Goal: Task Accomplishment & Management: Use online tool/utility

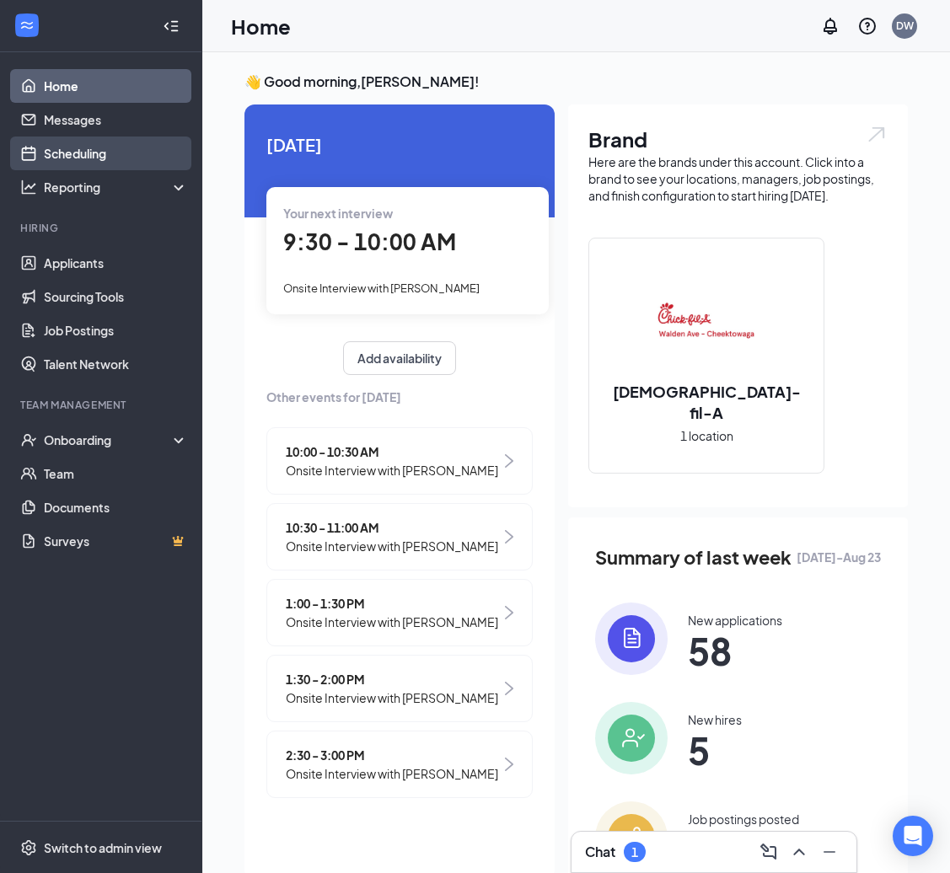
click at [82, 153] on link "Scheduling" at bounding box center [116, 154] width 144 height 34
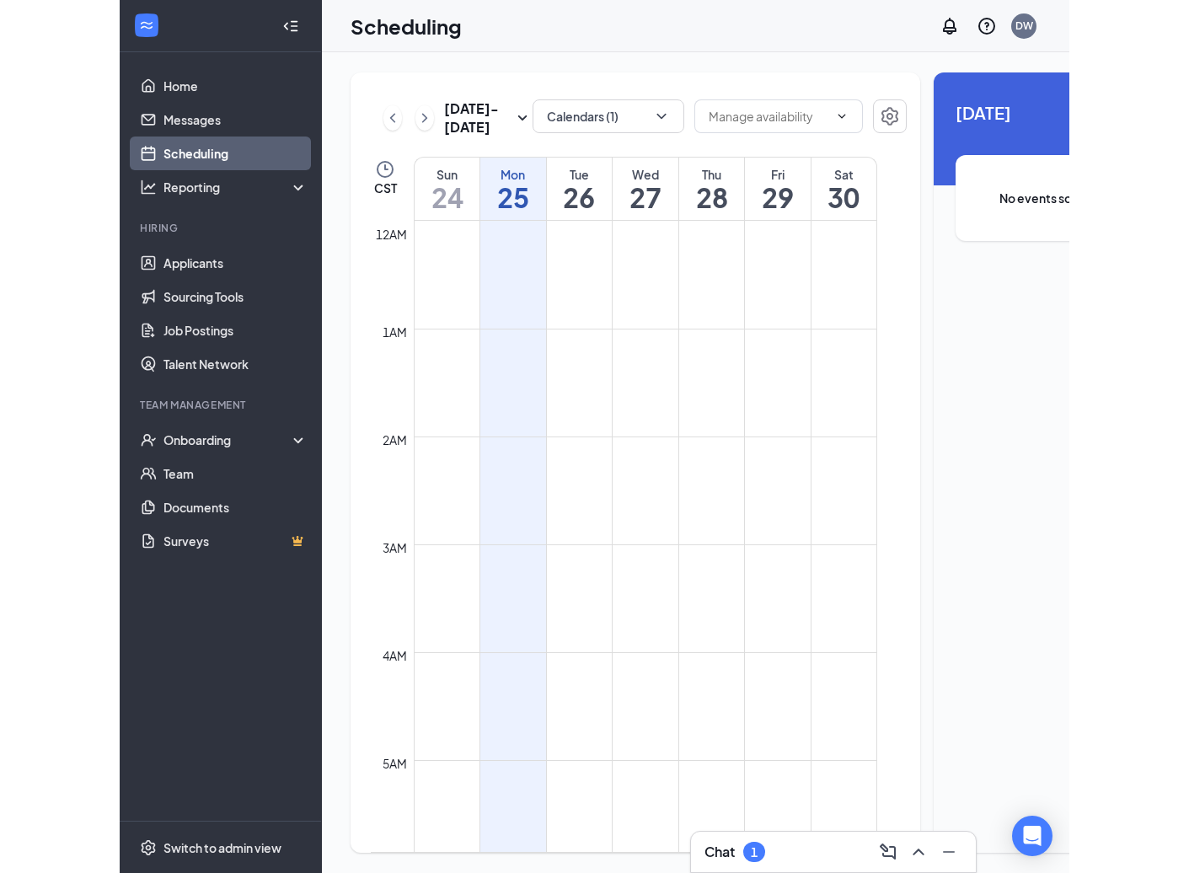
scroll to position [829, 0]
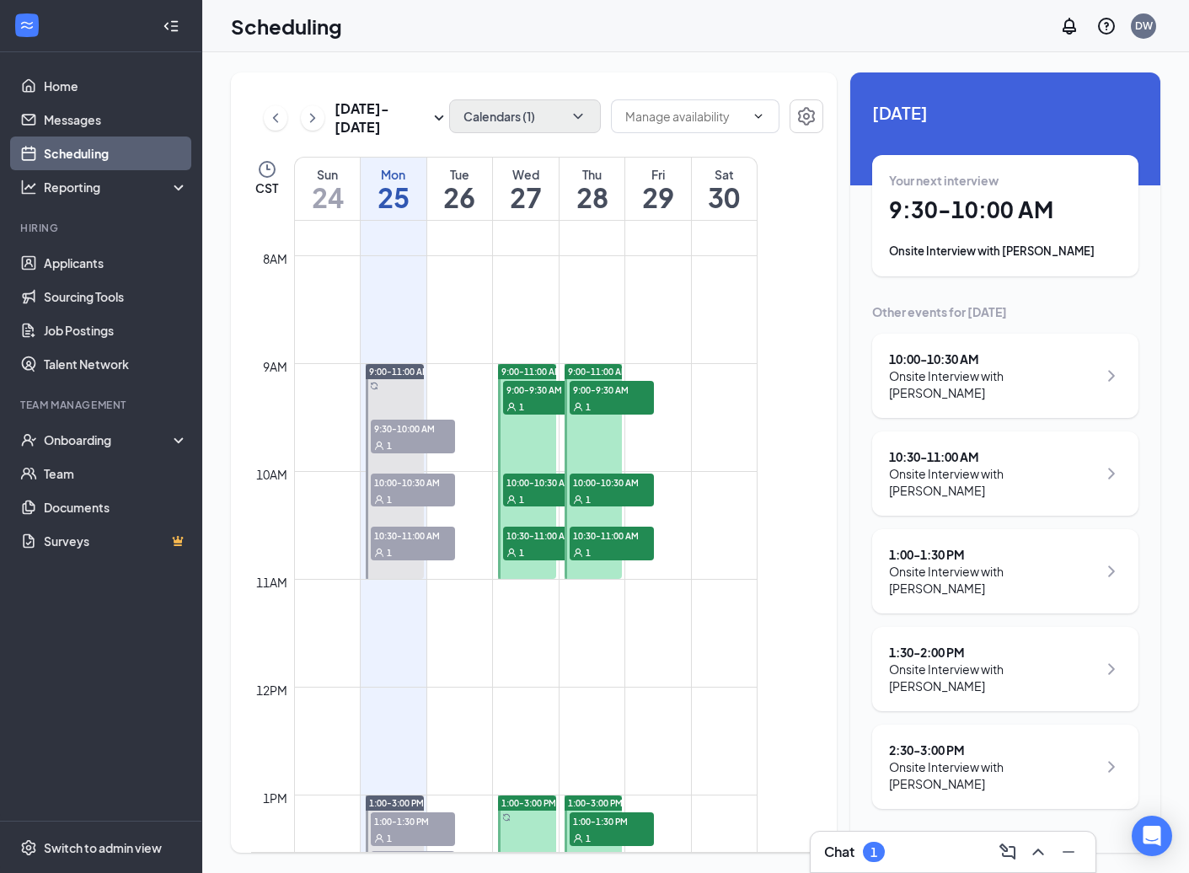
click at [468, 124] on button "Calendars (1)" at bounding box center [525, 116] width 152 height 34
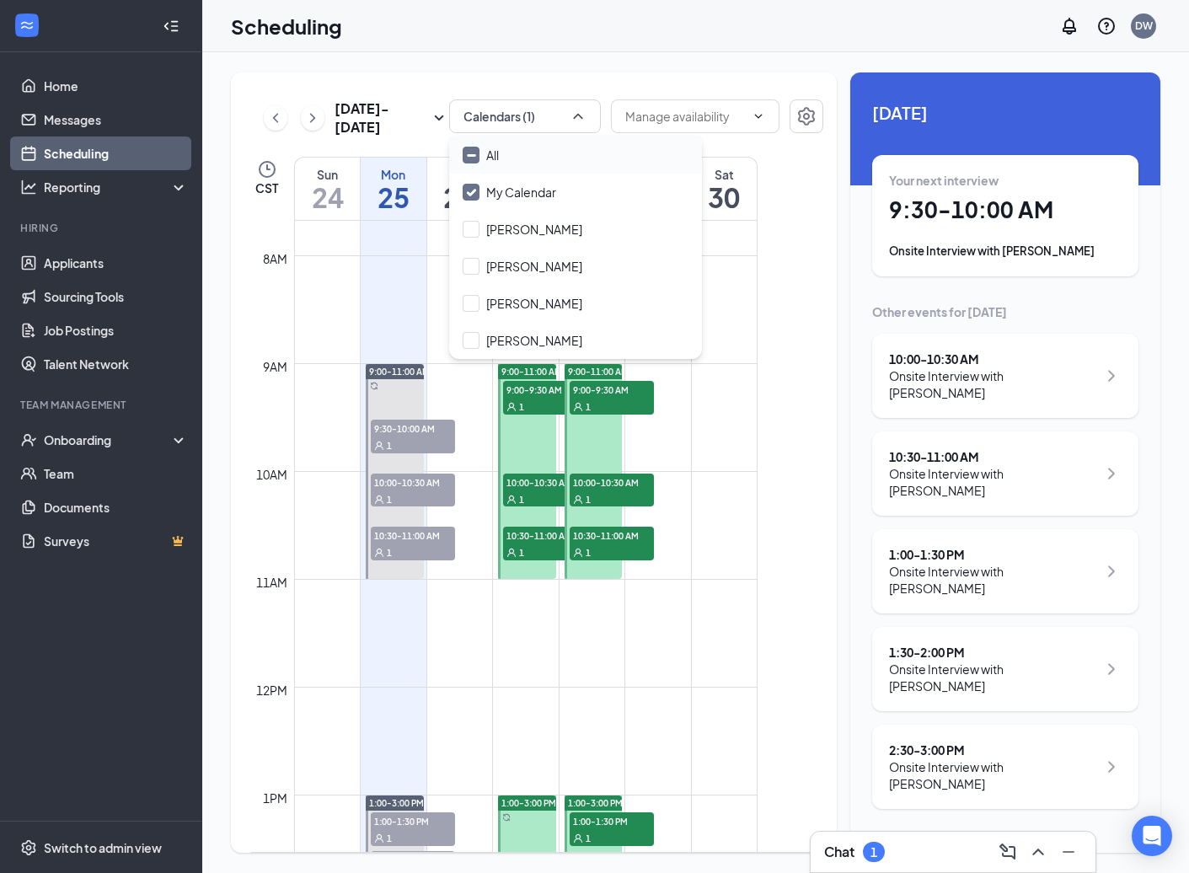
click at [484, 158] on label "All" at bounding box center [481, 155] width 36 height 17
click at [484, 158] on input "All" at bounding box center [481, 155] width 36 height 17
checkbox input "true"
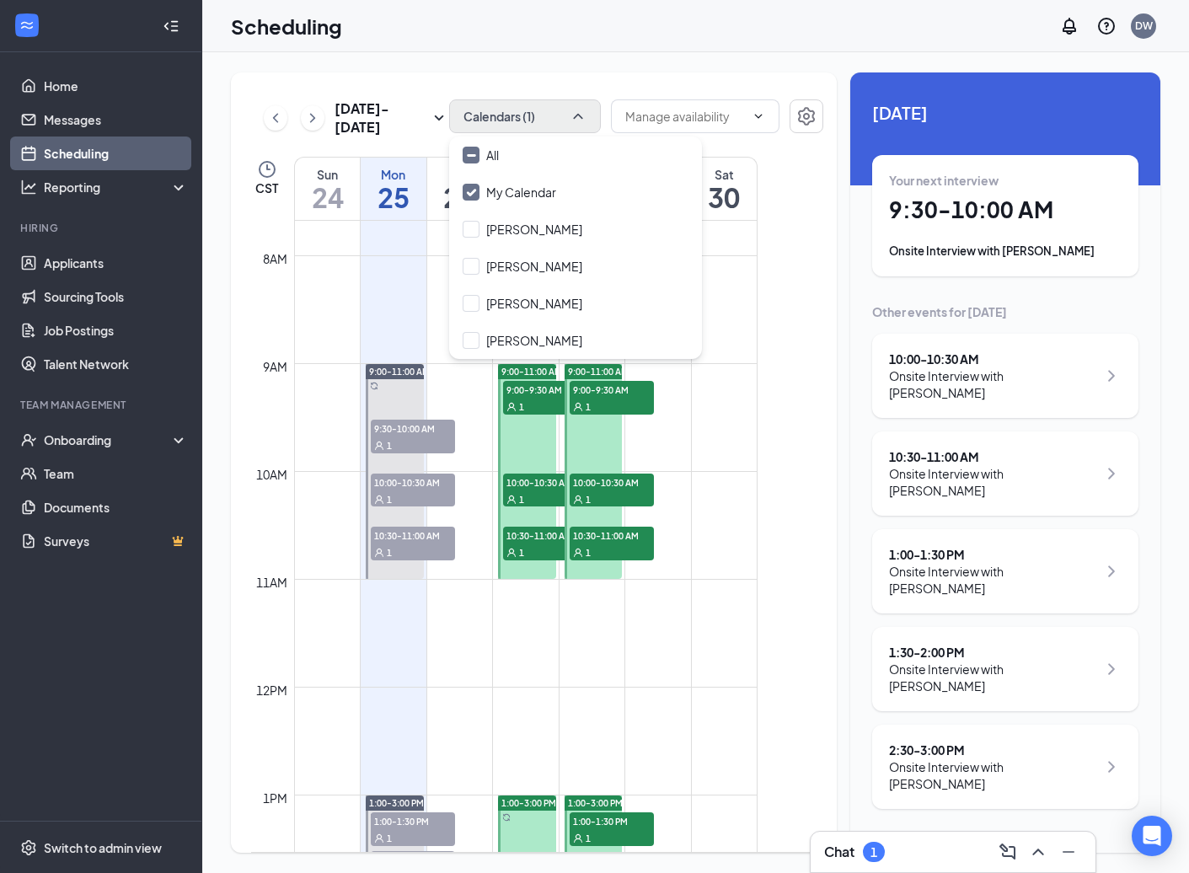
checkbox input "true"
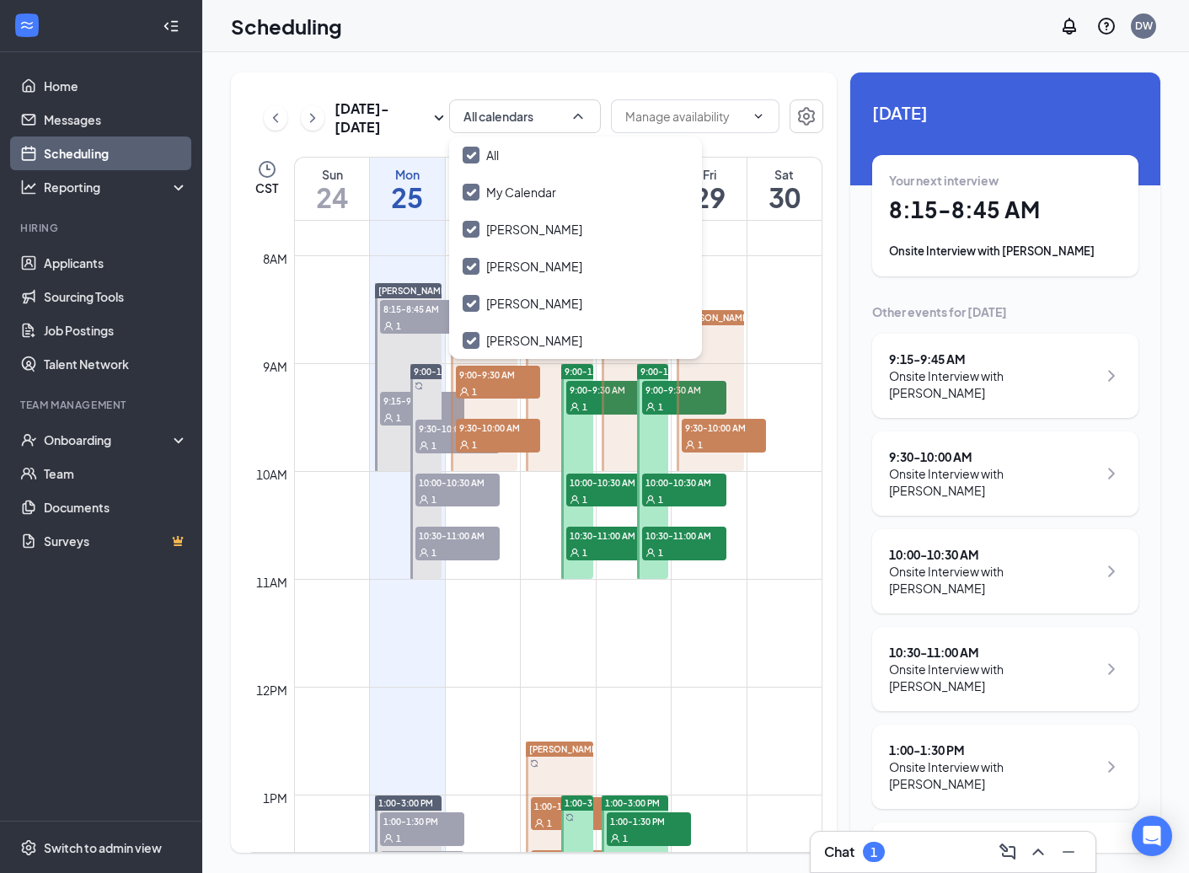
click at [541, 80] on div "[DATE] - [DATE] All calendars CST Sun 24 Mon 25 Tue 26 Wed 27 Thu 28 Fri 29 Sat…" at bounding box center [534, 462] width 606 height 781
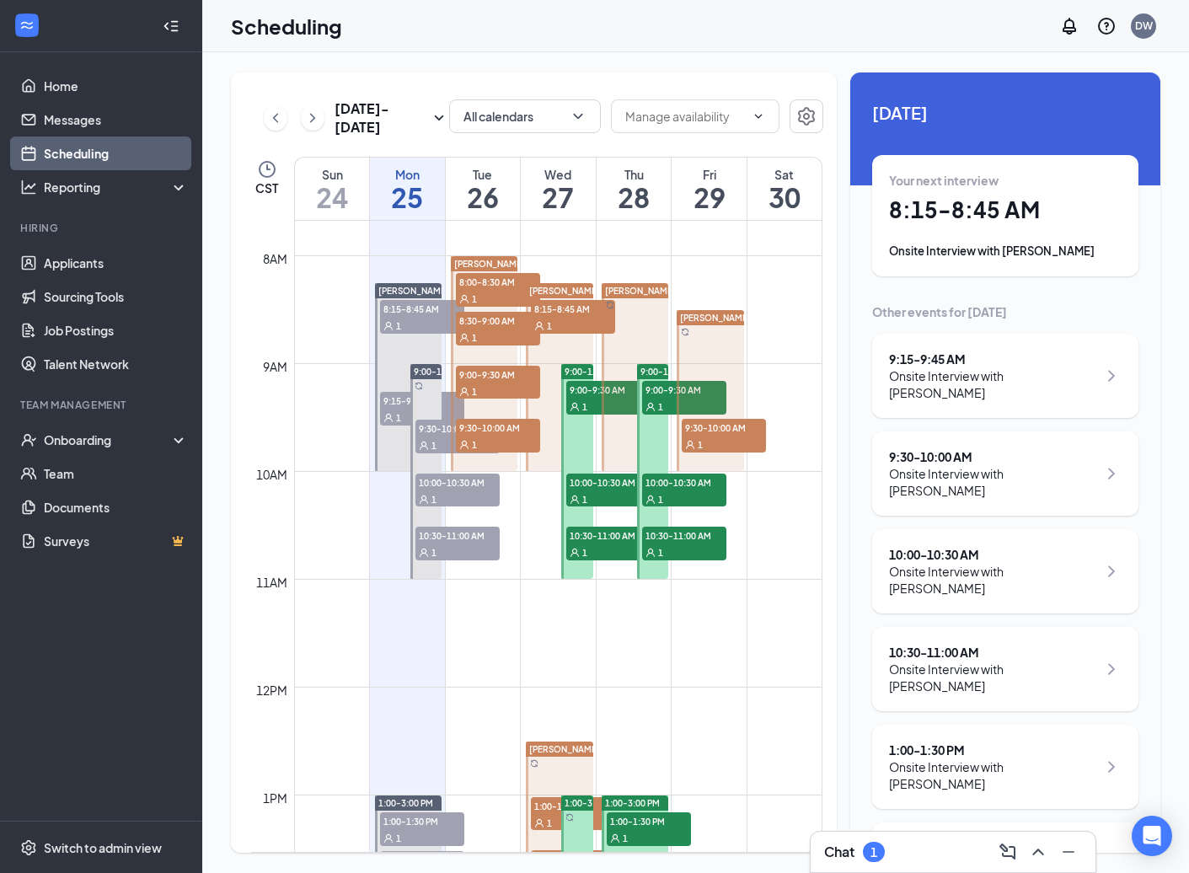
click at [483, 287] on span "8:00-8:30 AM" at bounding box center [498, 281] width 84 height 17
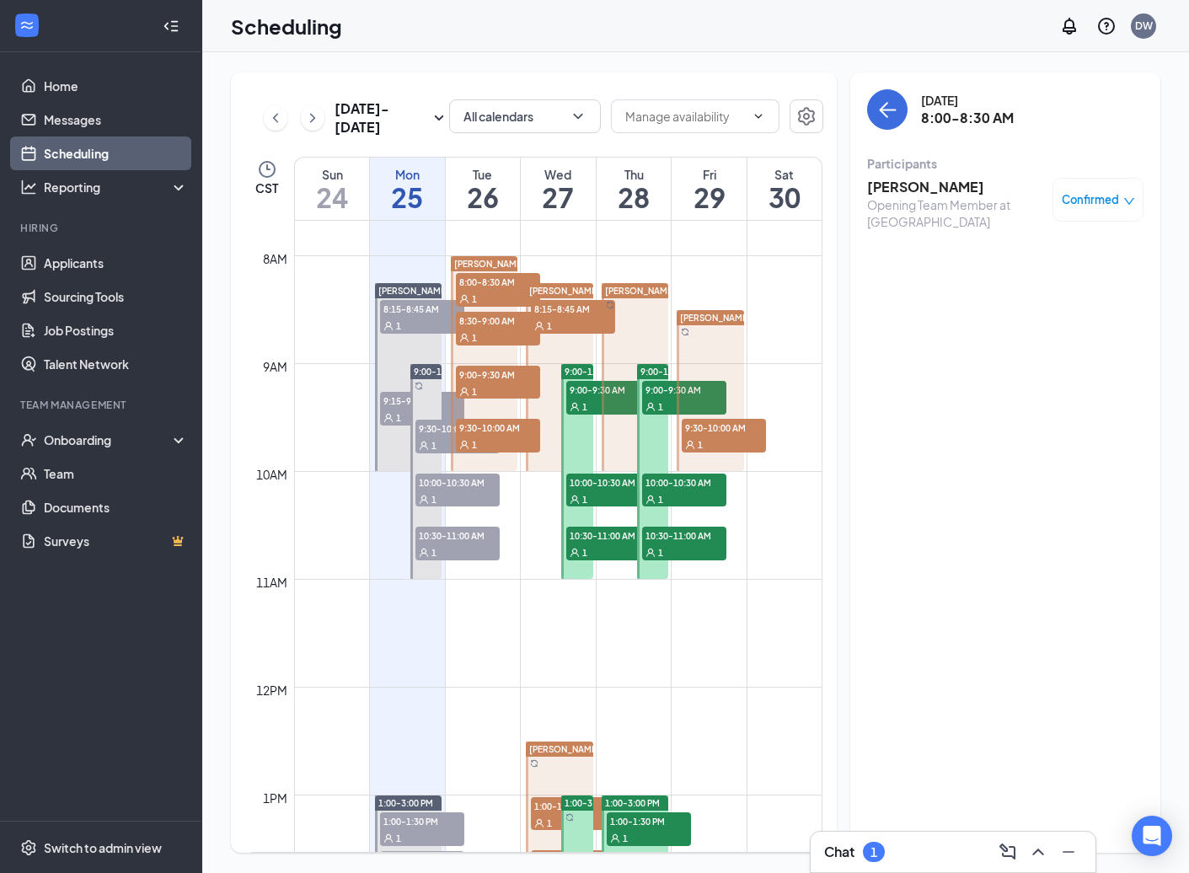
click at [486, 330] on div "1" at bounding box center [498, 337] width 84 height 17
click at [486, 385] on div "1" at bounding box center [498, 391] width 84 height 17
click at [477, 437] on div "1" at bounding box center [498, 444] width 84 height 17
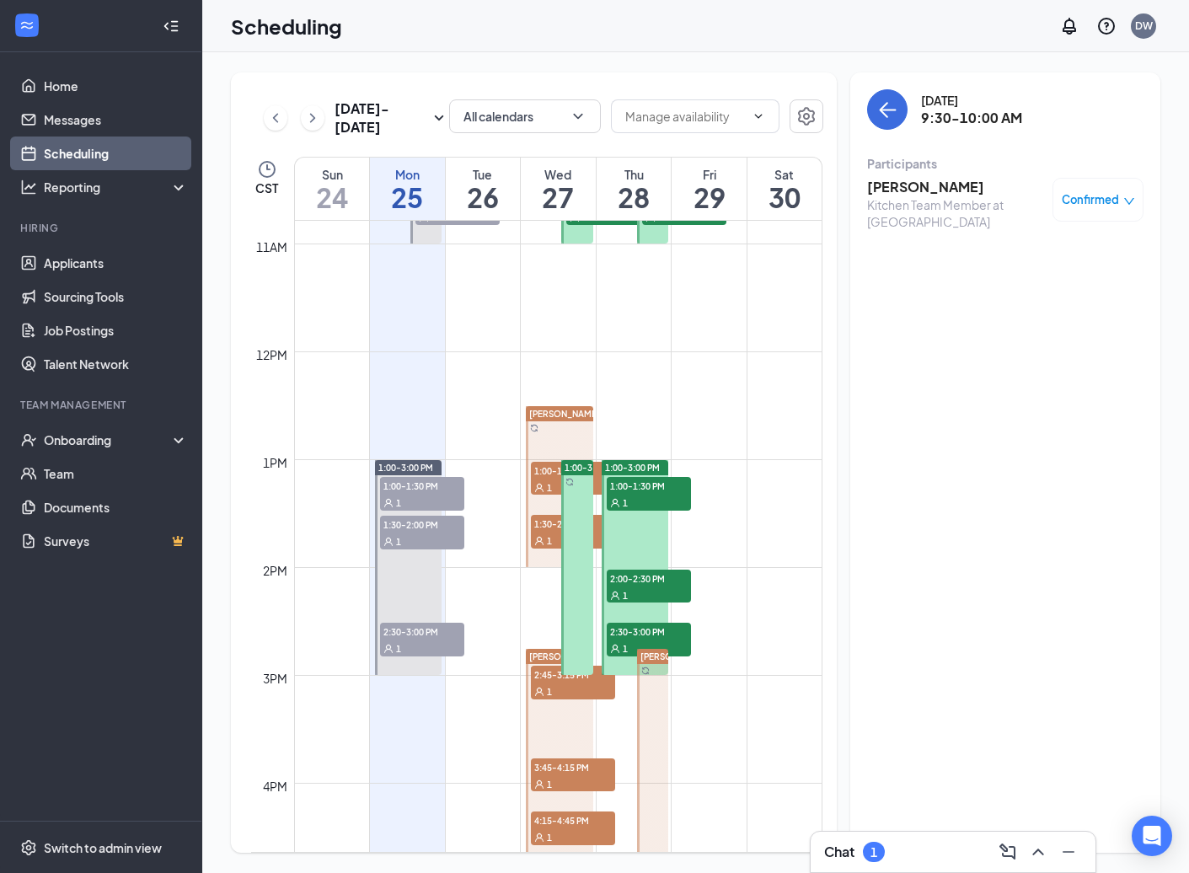
scroll to position [806, 0]
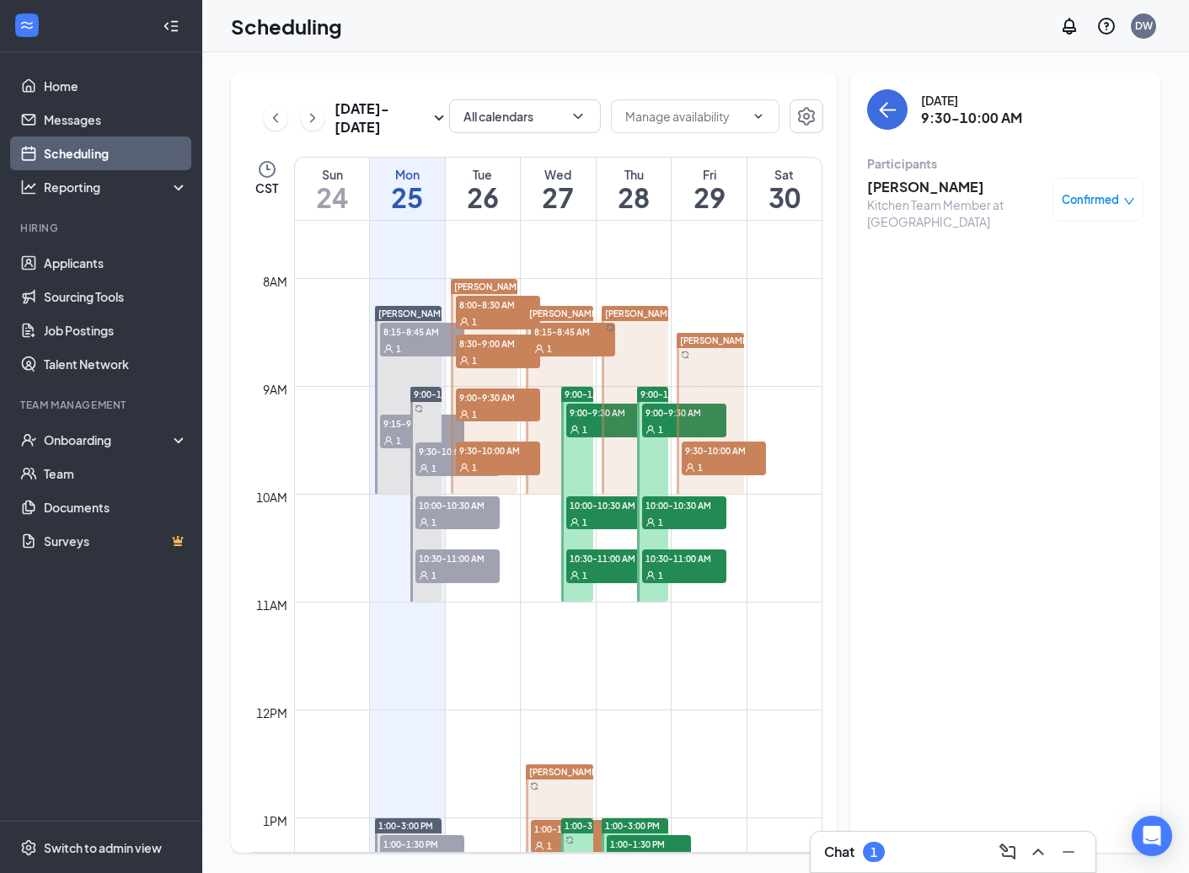
click at [577, 337] on span "8:15-8:45 AM" at bounding box center [573, 331] width 84 height 17
click at [588, 416] on span "9:00-9:30 AM" at bounding box center [608, 412] width 84 height 17
click at [588, 508] on span "10:00-10:30 AM" at bounding box center [608, 504] width 84 height 17
click at [594, 572] on div "1" at bounding box center [608, 574] width 84 height 17
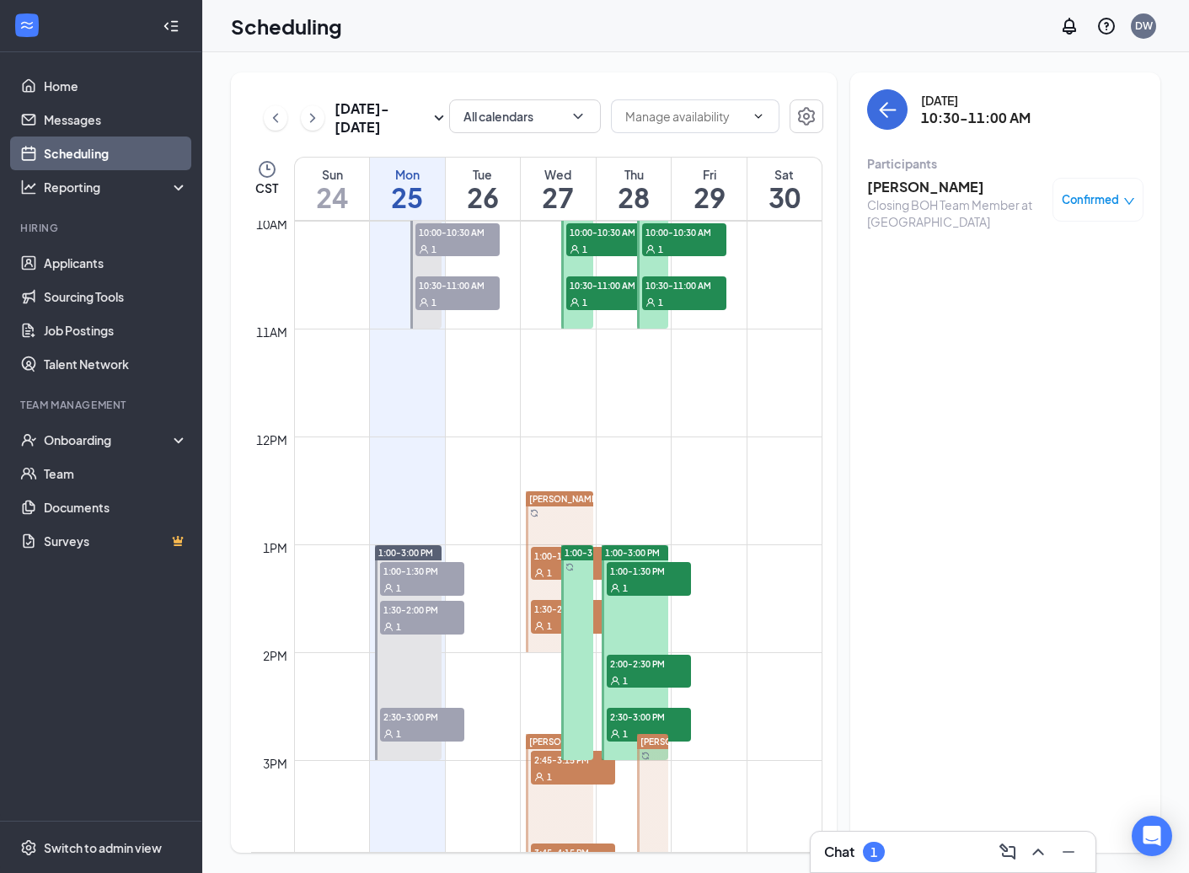
scroll to position [1092, 0]
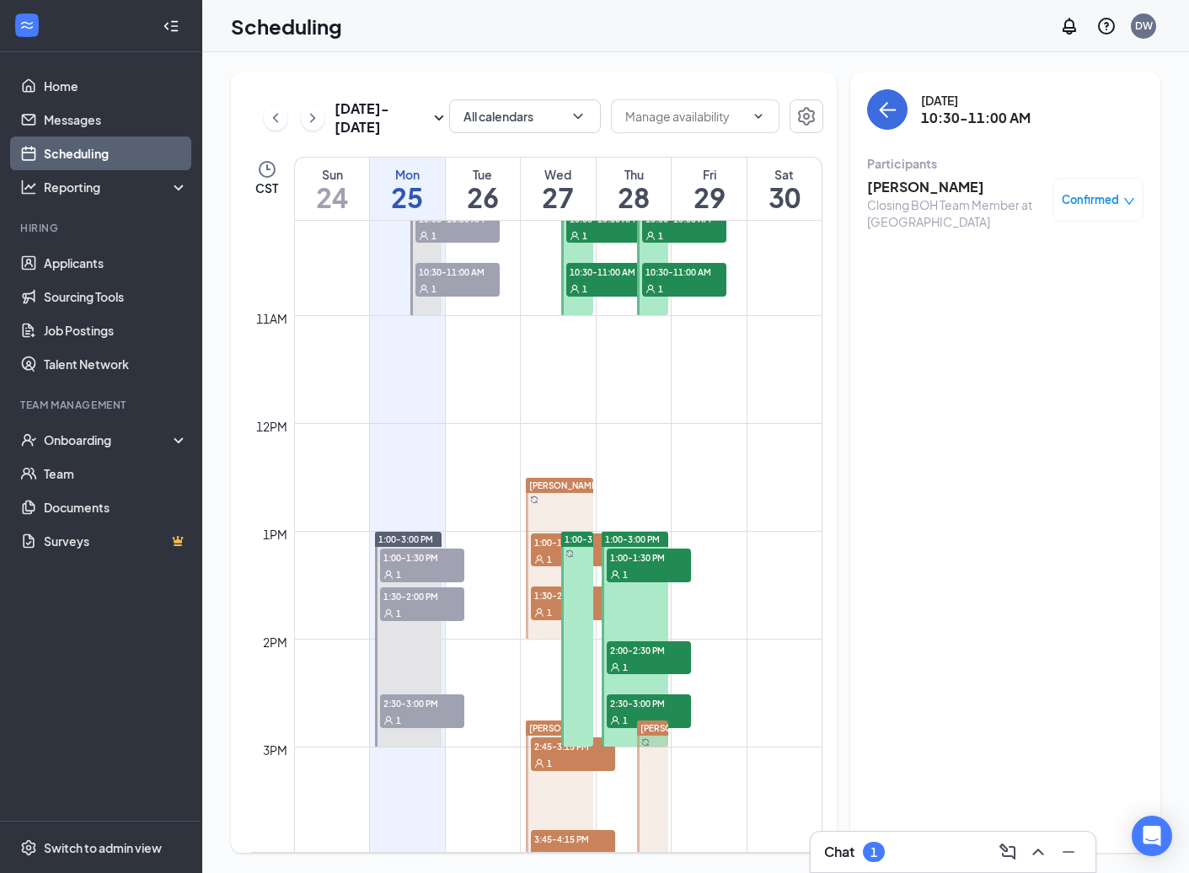
click at [553, 543] on span "1:00-1:30 PM" at bounding box center [573, 542] width 84 height 17
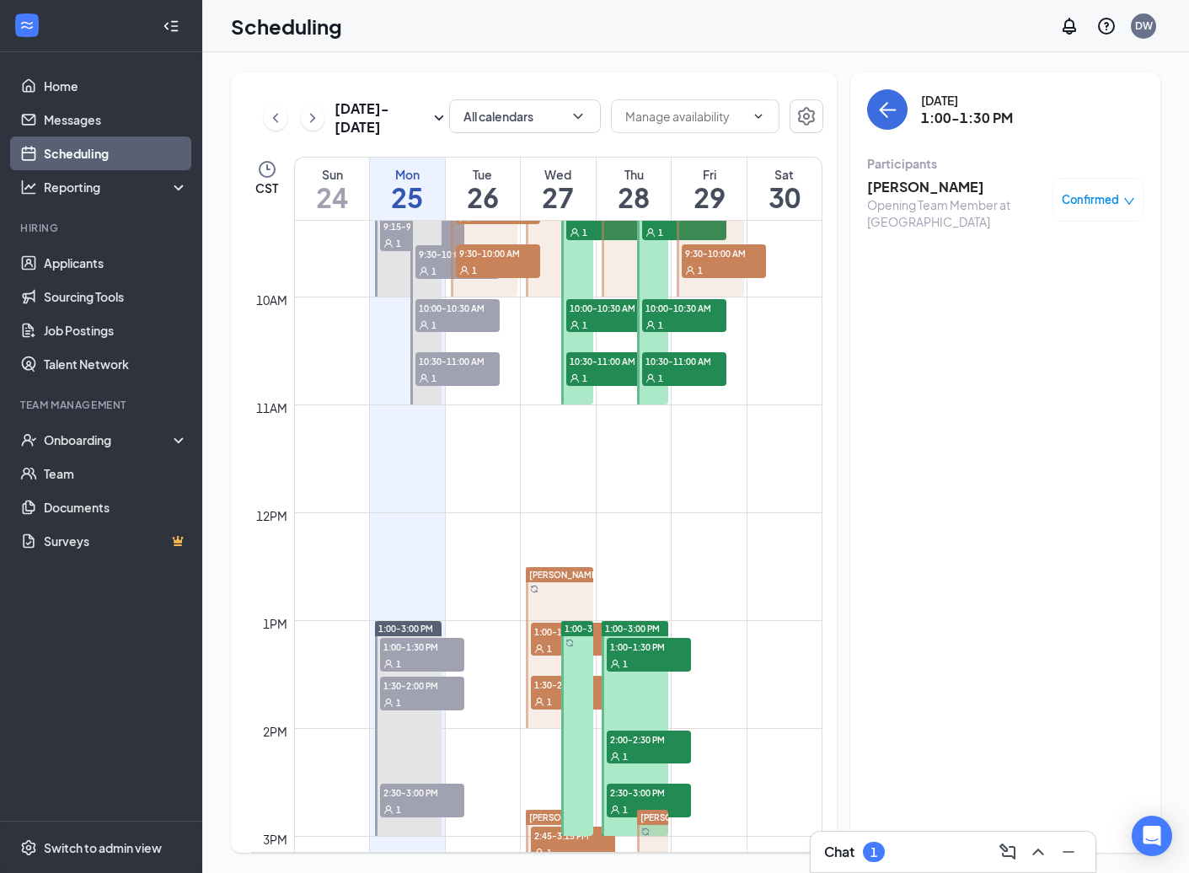
scroll to position [1006, 0]
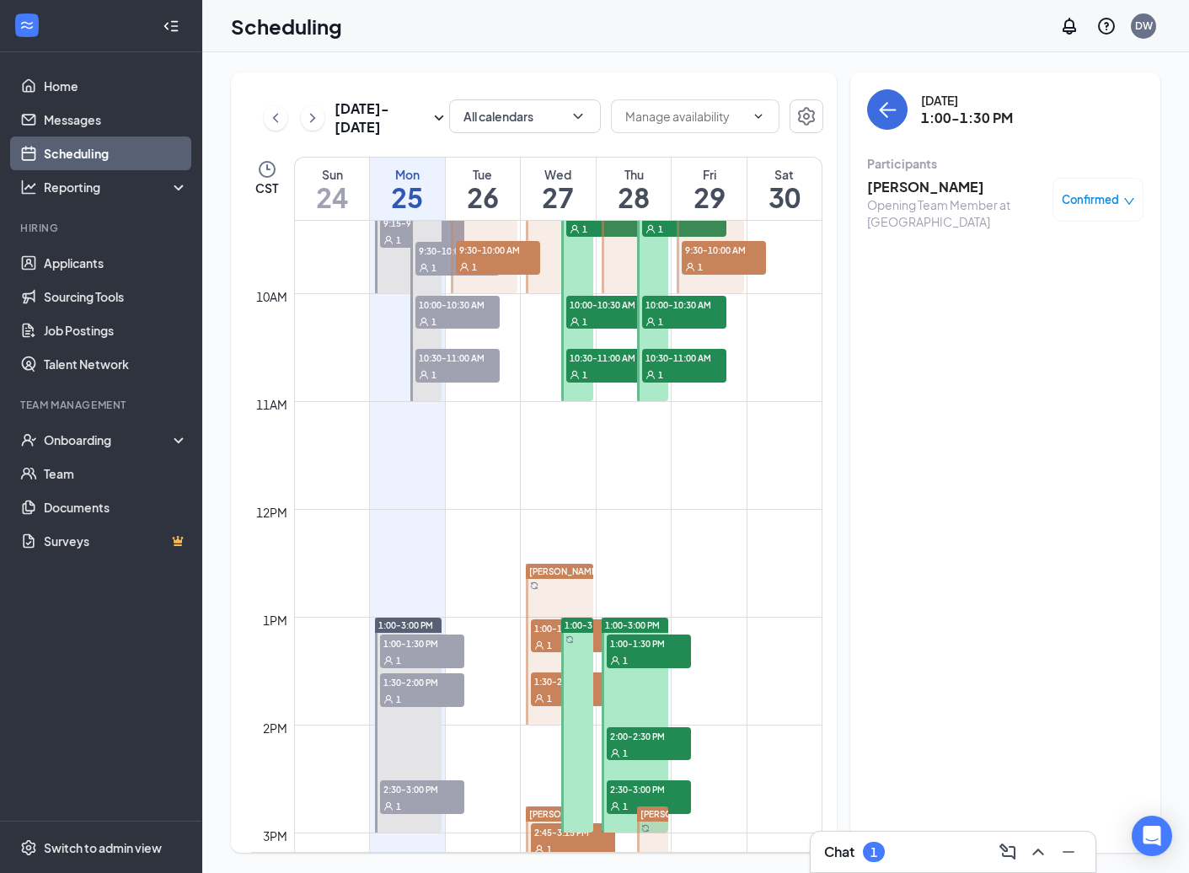
click at [548, 695] on span "1" at bounding box center [549, 699] width 5 height 12
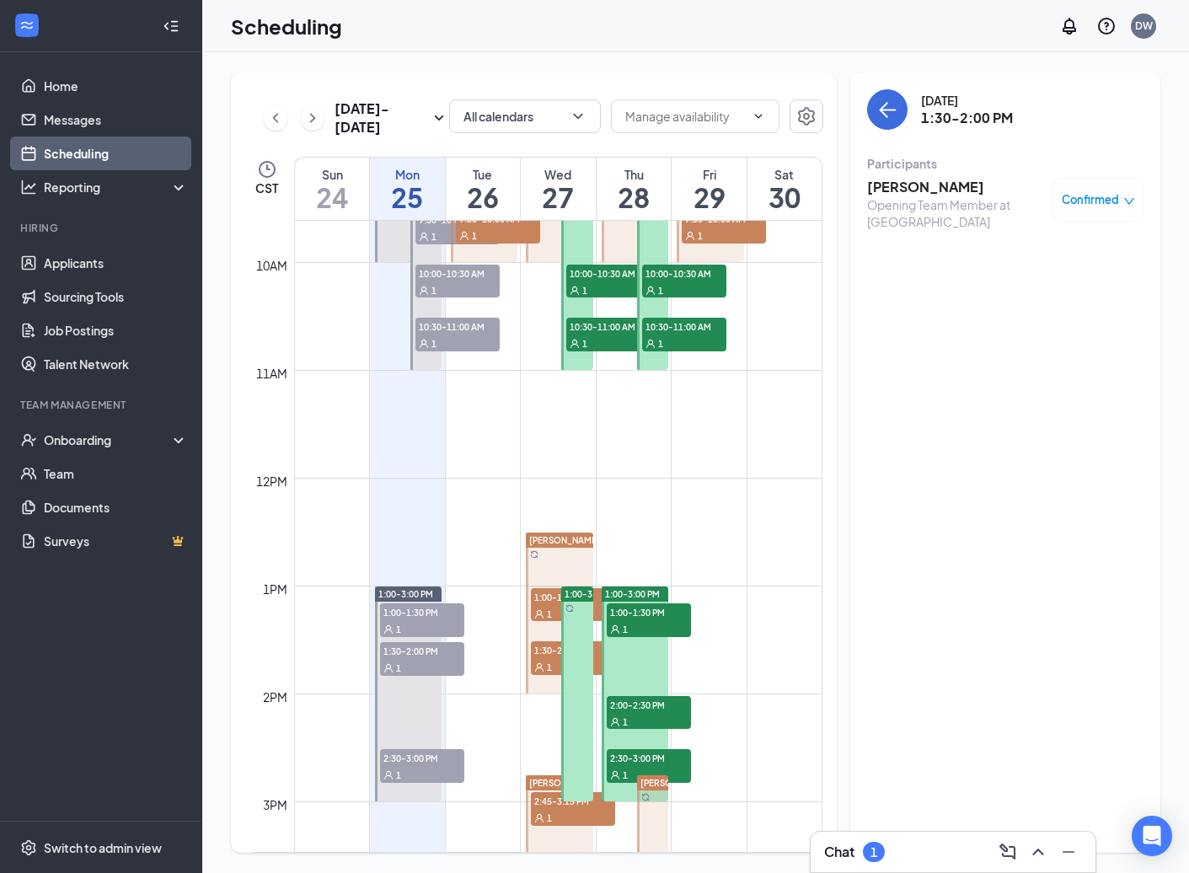
scroll to position [1071, 0]
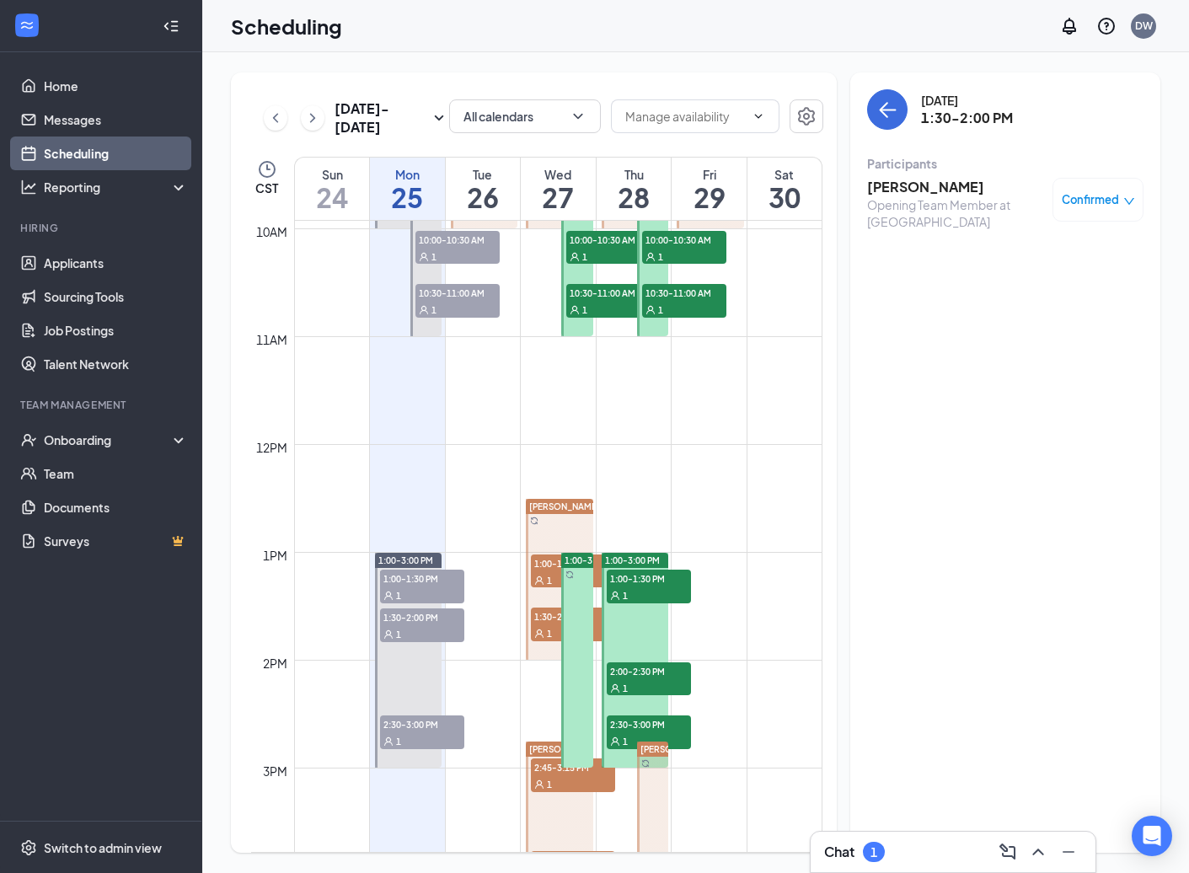
click at [550, 775] on div "1" at bounding box center [573, 783] width 84 height 17
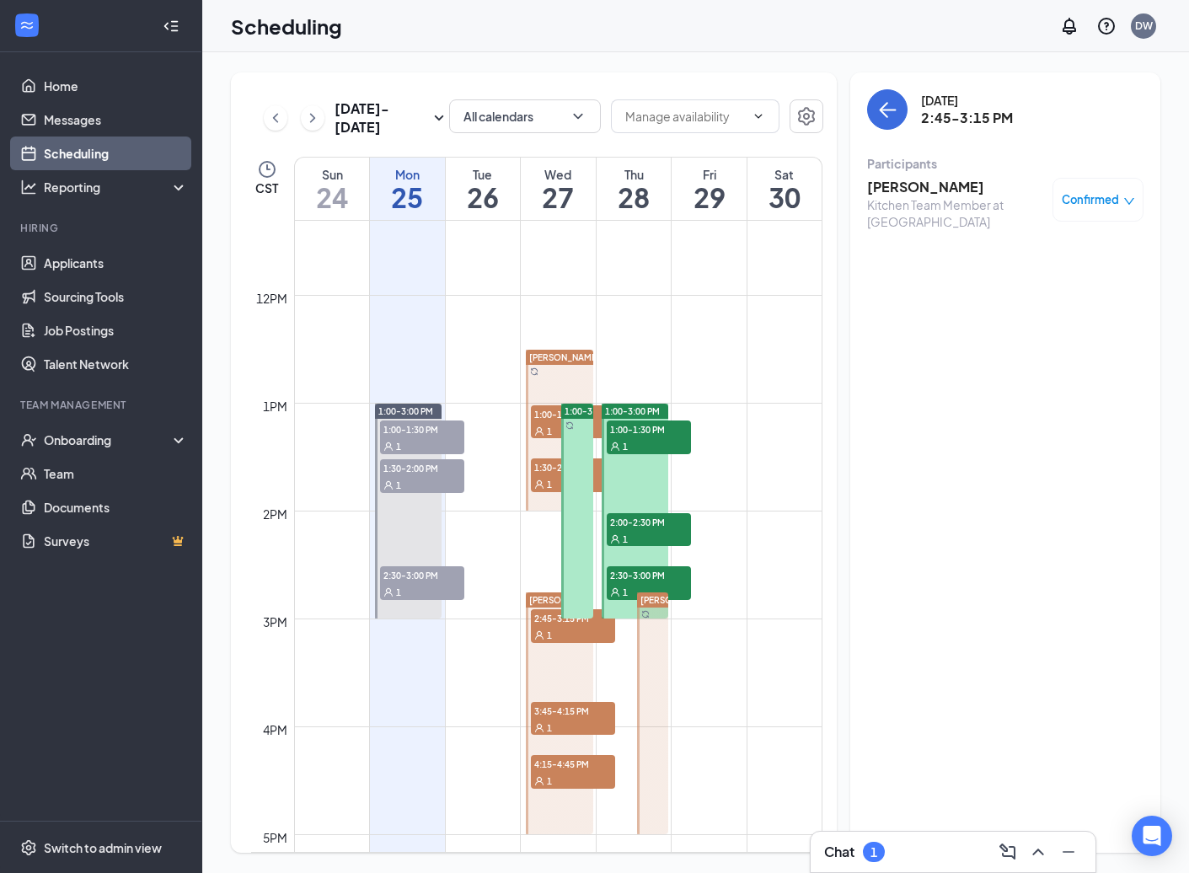
scroll to position [1253, 0]
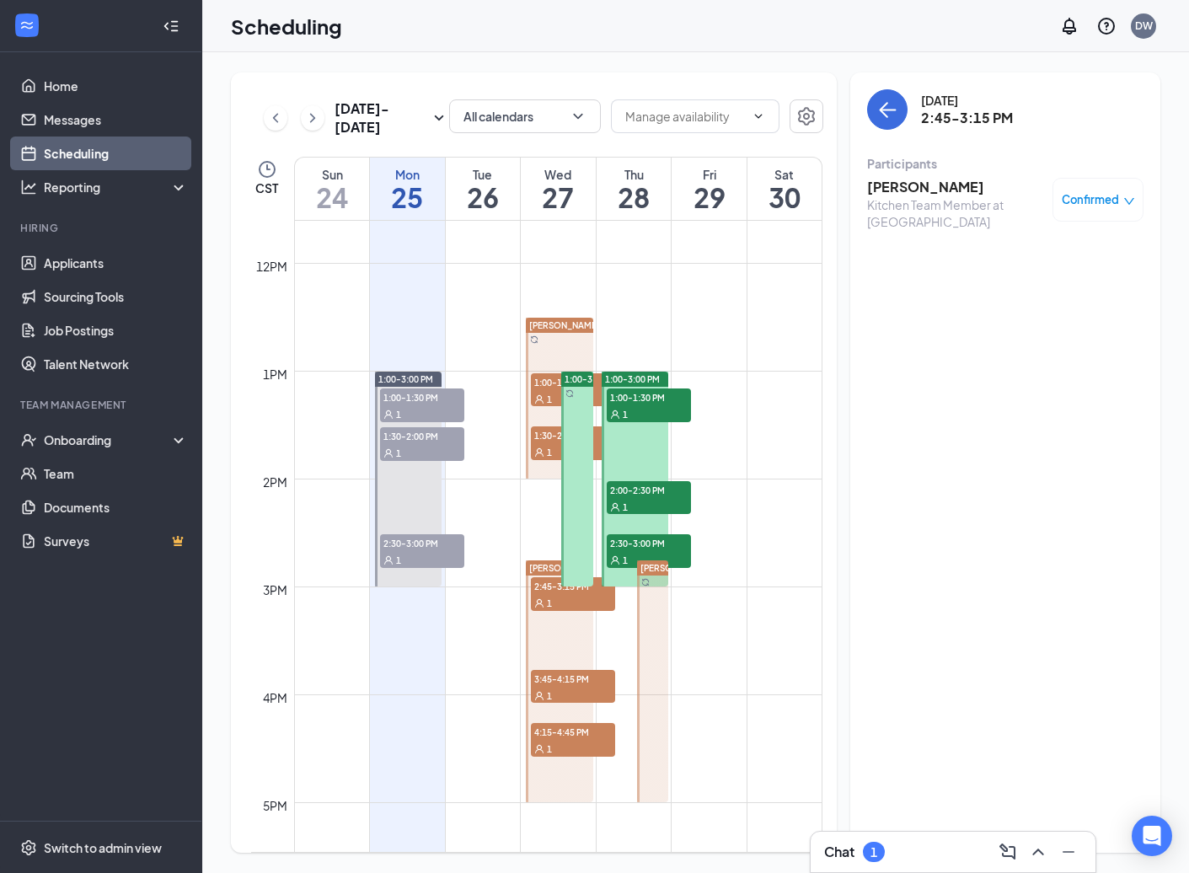
click at [565, 691] on div "1" at bounding box center [573, 695] width 84 height 17
click at [585, 733] on span "4:15-4:45 PM" at bounding box center [573, 731] width 84 height 17
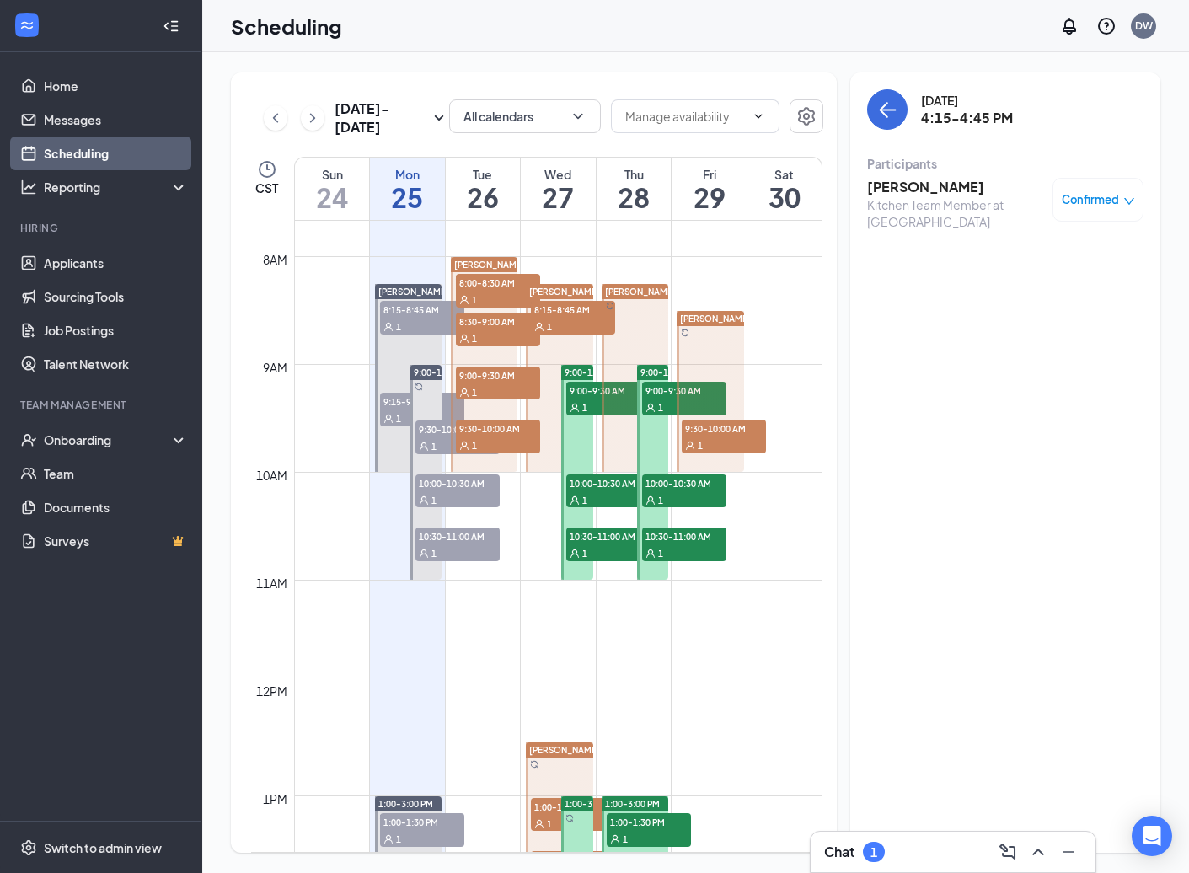
scroll to position [823, 0]
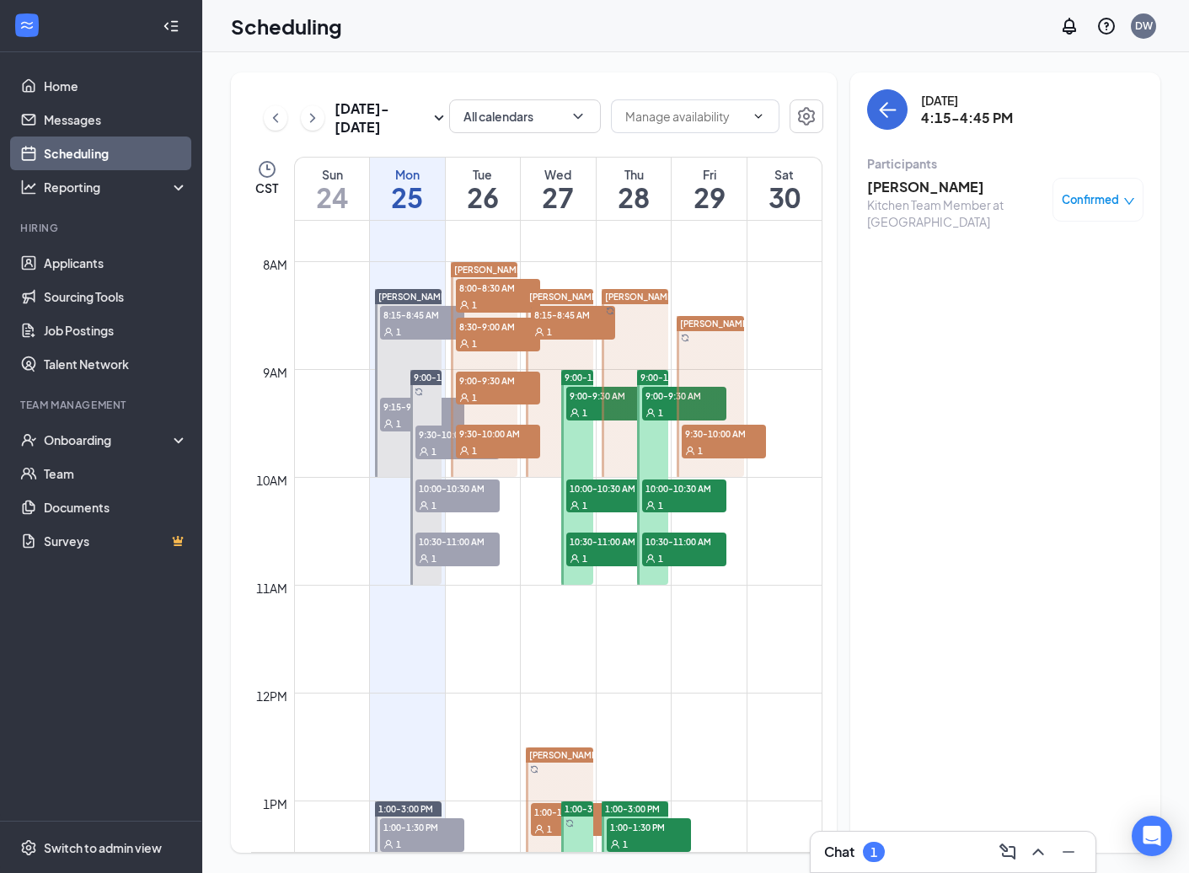
click at [663, 399] on span "9:00-9:30 AM" at bounding box center [684, 395] width 84 height 17
click at [663, 496] on div "1" at bounding box center [684, 504] width 84 height 17
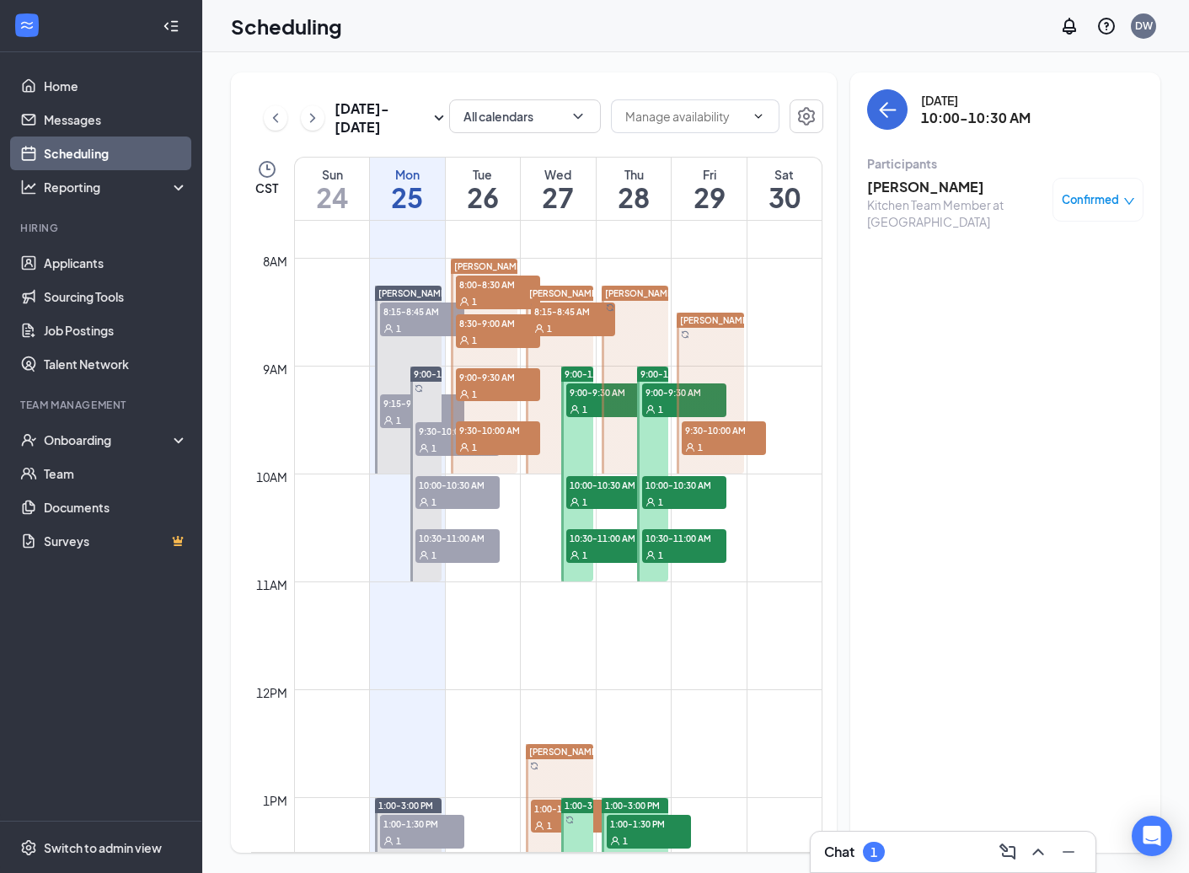
click at [669, 540] on span "10:30-11:00 AM" at bounding box center [684, 537] width 84 height 17
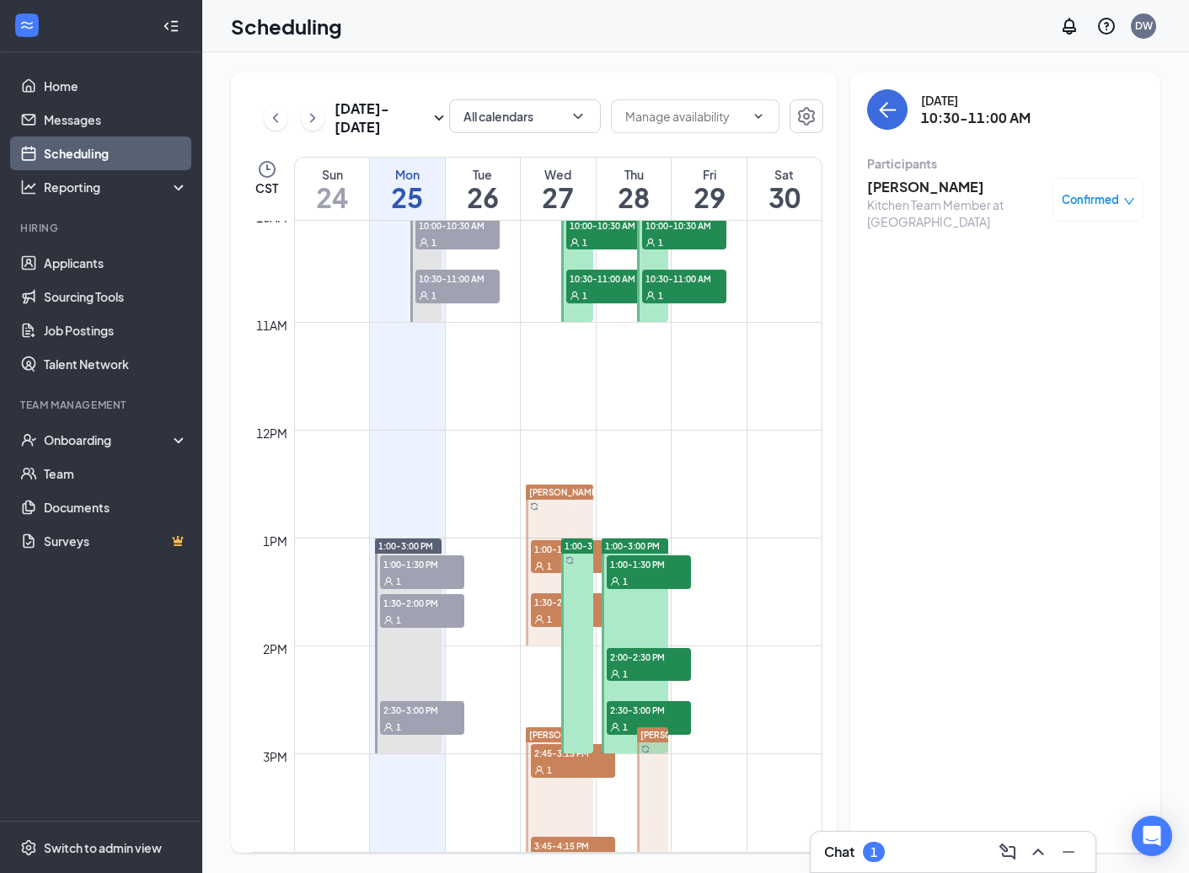
scroll to position [1097, 0]
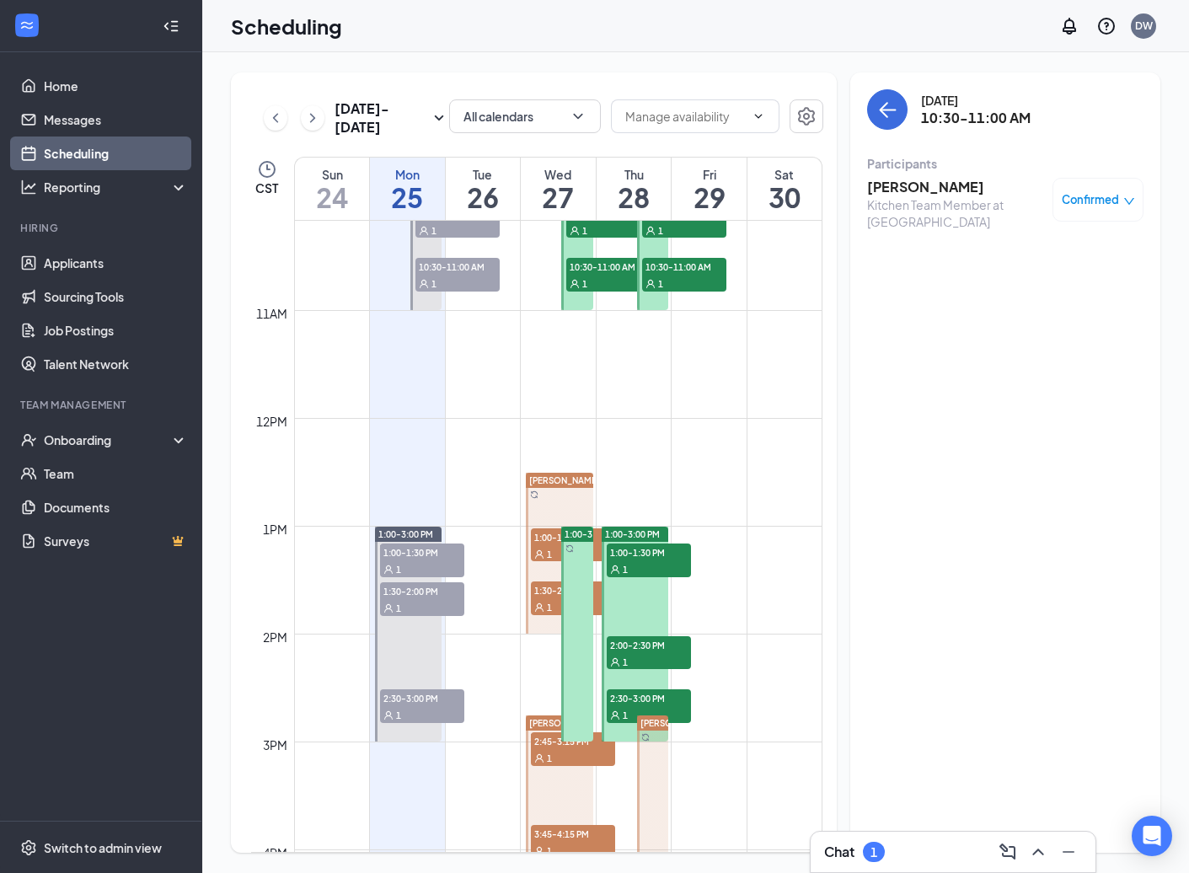
click at [651, 563] on div "1" at bounding box center [649, 569] width 84 height 17
click at [625, 657] on span "1" at bounding box center [625, 663] width 5 height 12
click at [631, 711] on div "1" at bounding box center [649, 714] width 84 height 17
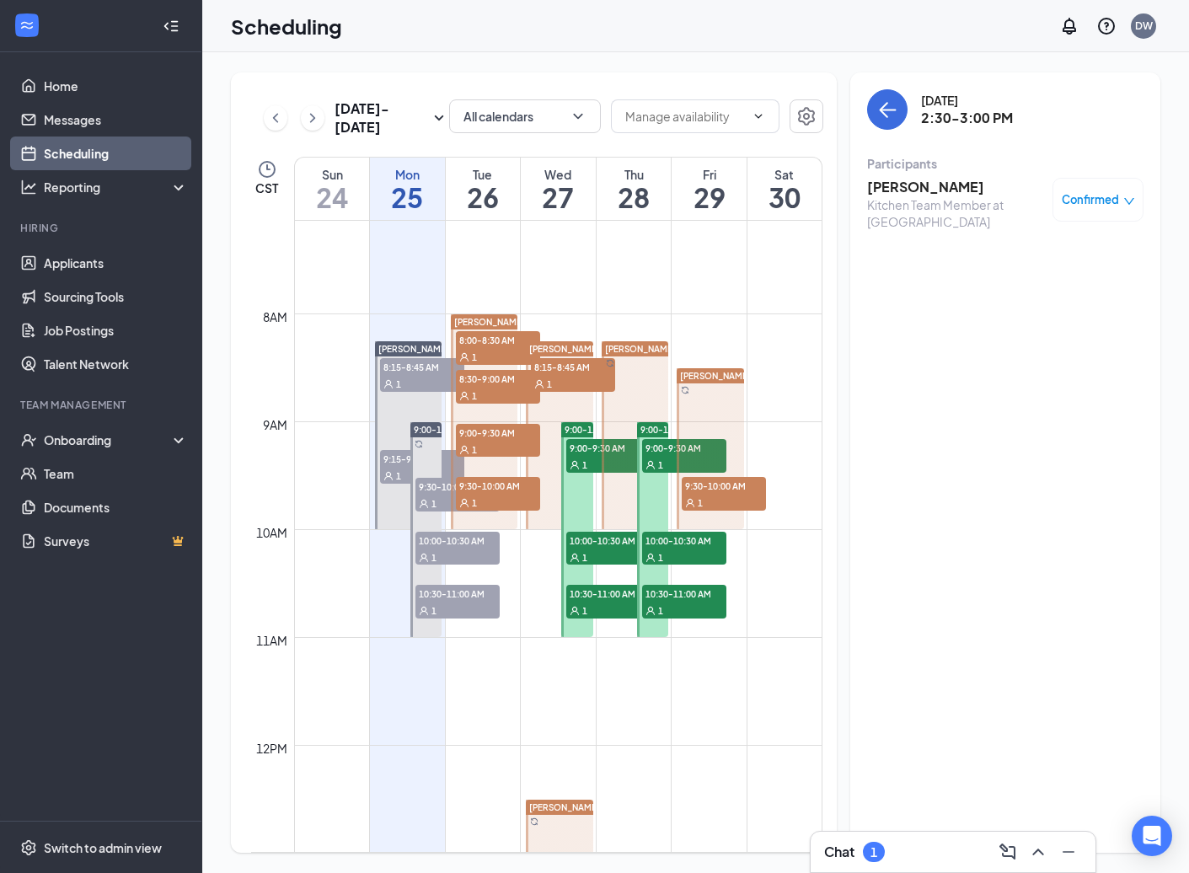
scroll to position [693, 0]
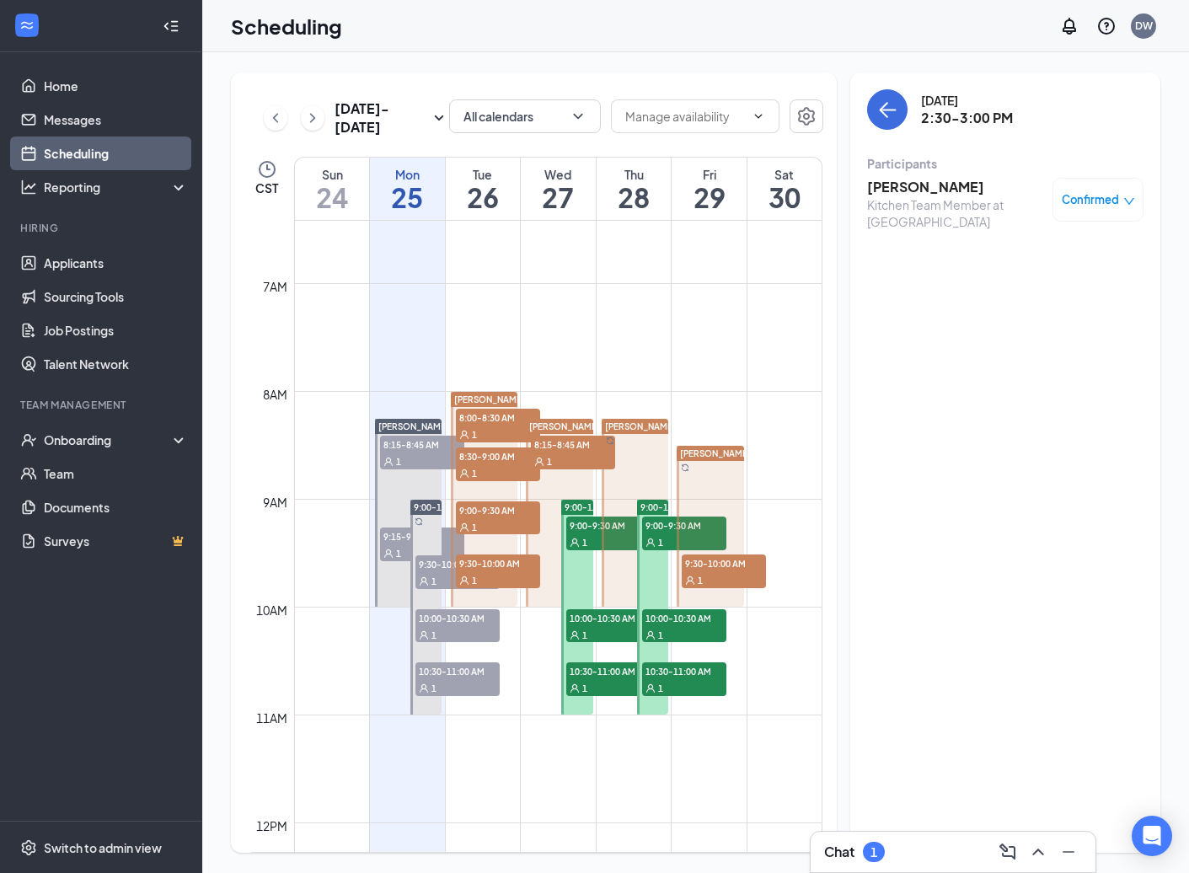
click at [734, 577] on div "1" at bounding box center [724, 579] width 84 height 17
click at [928, 850] on div "Chat 1" at bounding box center [953, 852] width 258 height 27
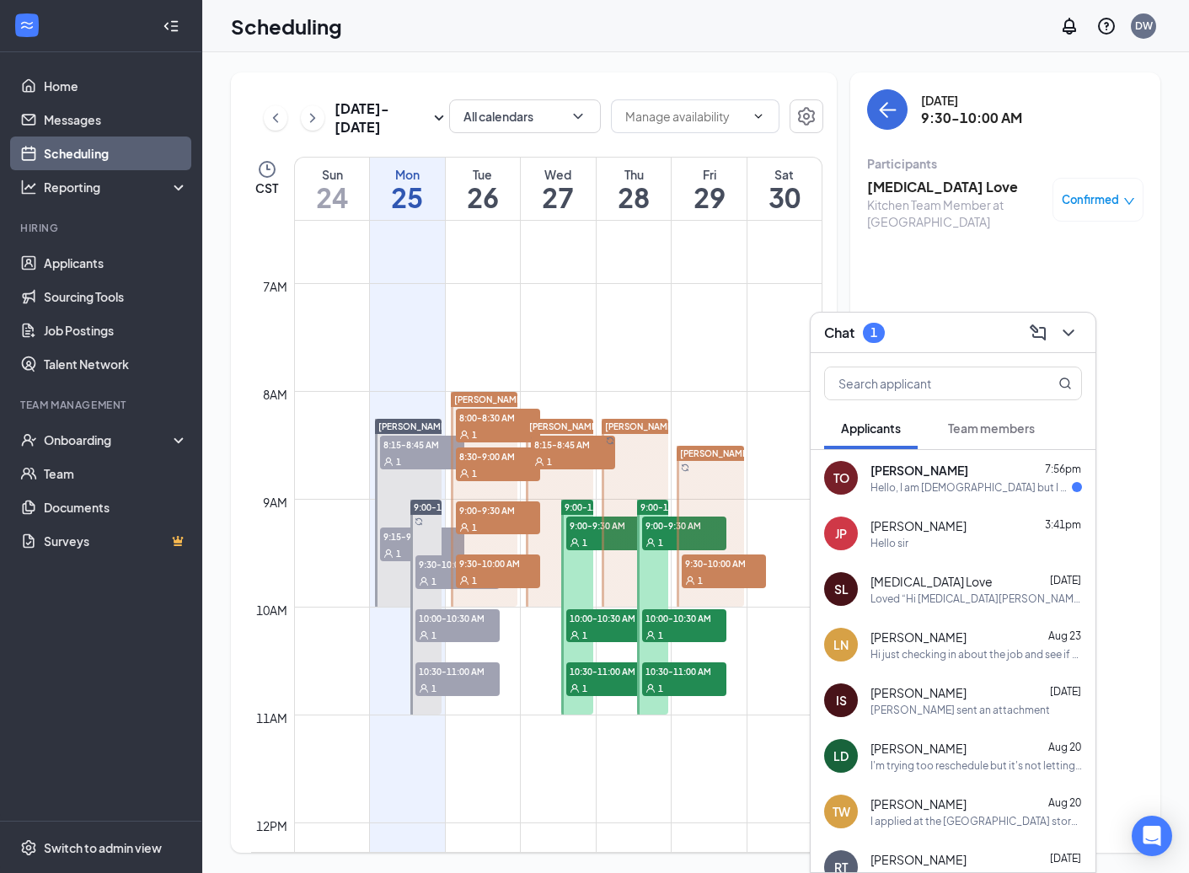
click at [949, 478] on div "[PERSON_NAME] 7:56pm" at bounding box center [977, 470] width 212 height 17
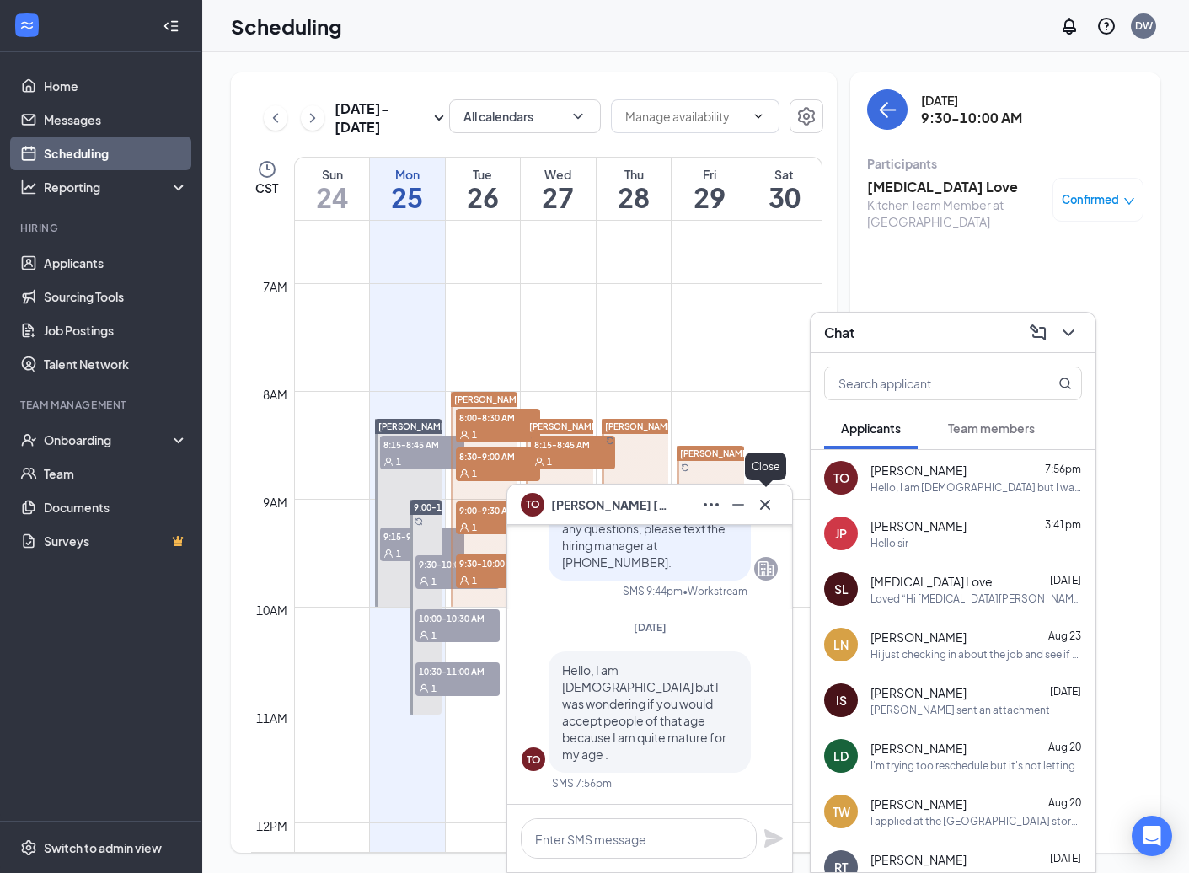
click at [761, 503] on icon "Cross" at bounding box center [765, 505] width 20 height 20
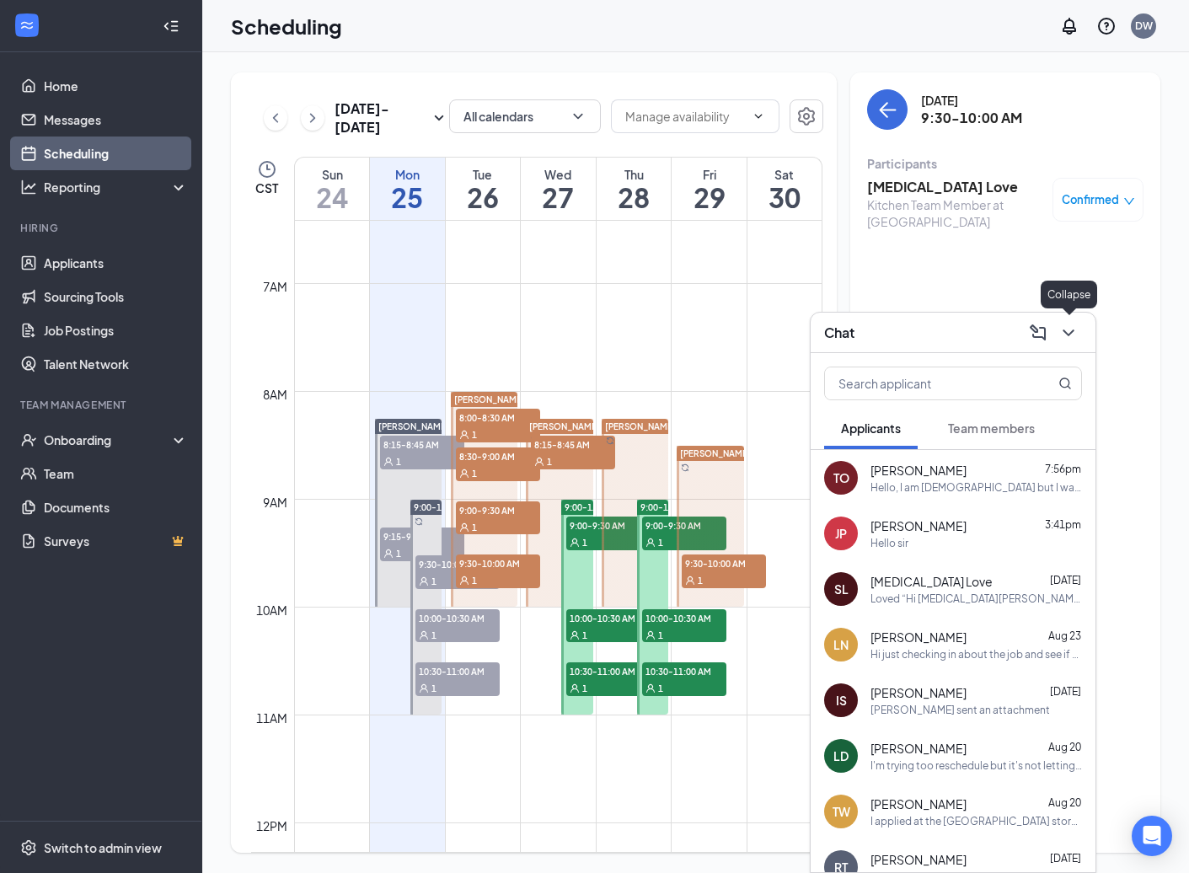
drag, startPoint x: 1072, startPoint y: 334, endPoint x: 661, endPoint y: 167, distance: 443.9
click at [949, 334] on icon "ChevronDown" at bounding box center [1069, 333] width 20 height 20
